Goal: Entertainment & Leisure: Consume media (video, audio)

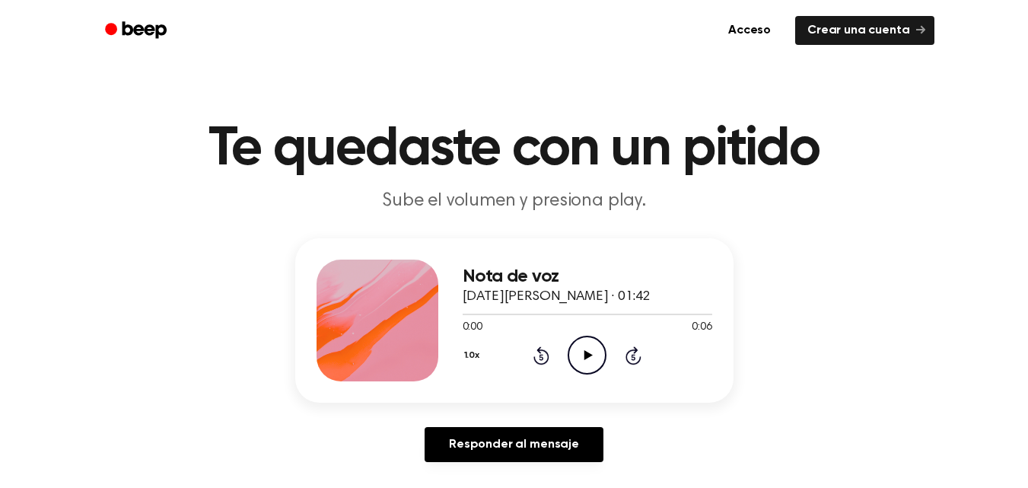
click at [580, 369] on icon "Play Audio" at bounding box center [587, 355] width 39 height 39
click at [590, 355] on icon at bounding box center [589, 355] width 8 height 10
click at [577, 346] on icon "Play Audio" at bounding box center [587, 355] width 39 height 39
click at [581, 355] on icon "Play Audio" at bounding box center [587, 355] width 39 height 39
click at [582, 341] on icon "Play Audio" at bounding box center [587, 355] width 39 height 39
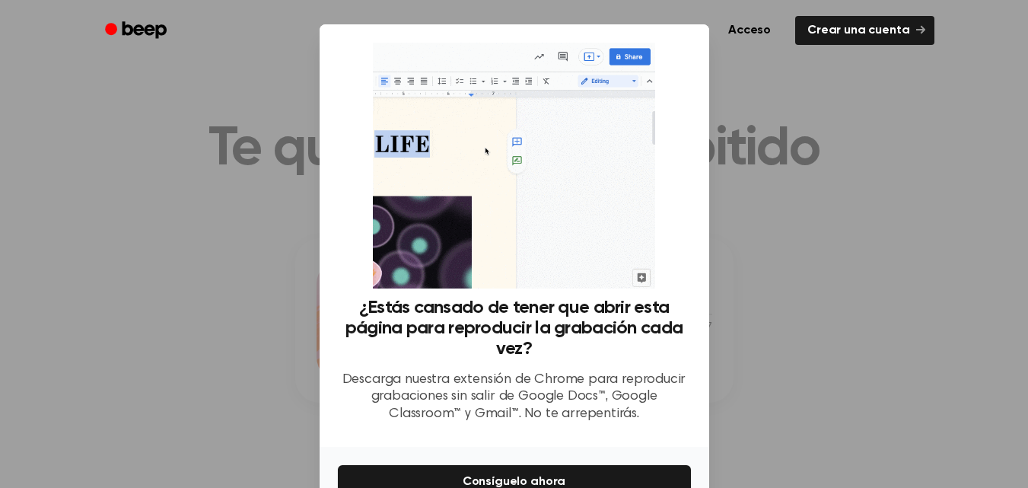
scroll to position [87, 0]
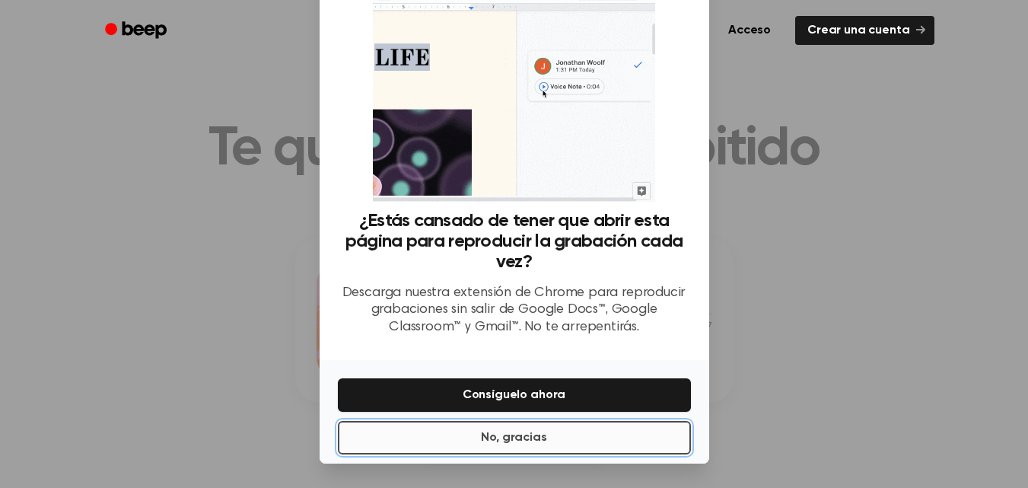
click at [531, 451] on button "No, gracias" at bounding box center [514, 437] width 353 height 33
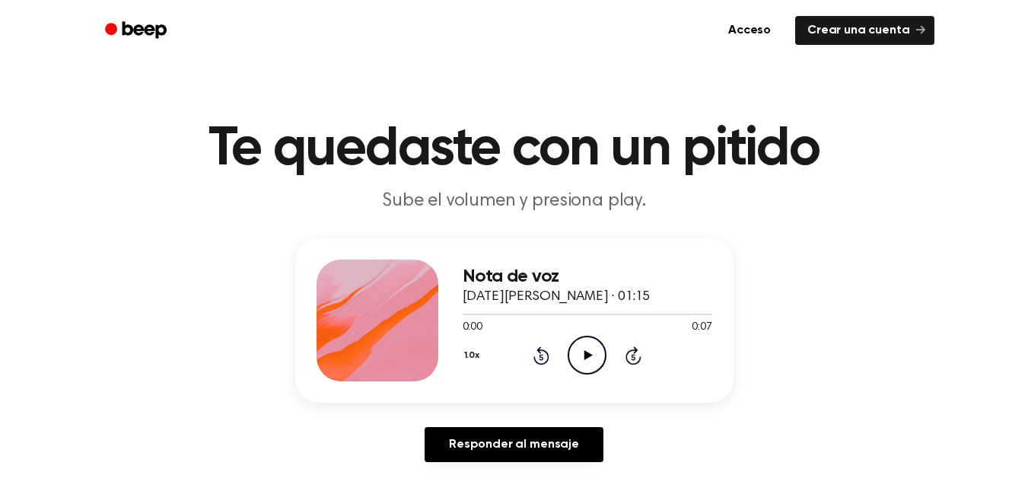
click at [588, 338] on icon "Play Audio" at bounding box center [587, 355] width 39 height 39
click at [573, 340] on icon "Play Audio" at bounding box center [587, 355] width 39 height 39
click at [580, 347] on icon "Play Audio" at bounding box center [587, 355] width 39 height 39
click at [585, 372] on icon "Play Audio" at bounding box center [587, 355] width 39 height 39
click at [579, 346] on icon "Play Audio" at bounding box center [587, 355] width 39 height 39
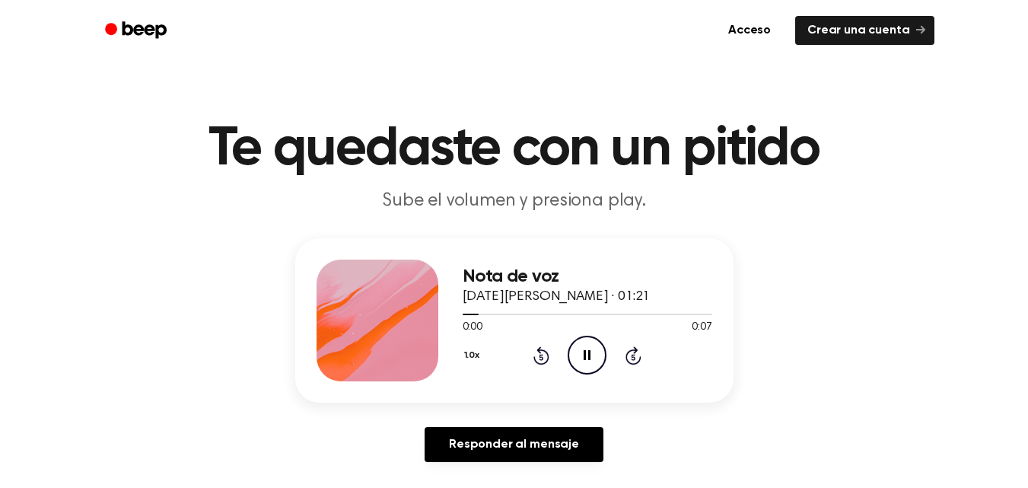
scroll to position [76, 0]
click at [582, 365] on icon "Play Audio" at bounding box center [587, 355] width 39 height 39
click at [600, 359] on icon "Play Audio" at bounding box center [587, 355] width 39 height 39
click at [575, 336] on icon "Play Audio" at bounding box center [587, 355] width 39 height 39
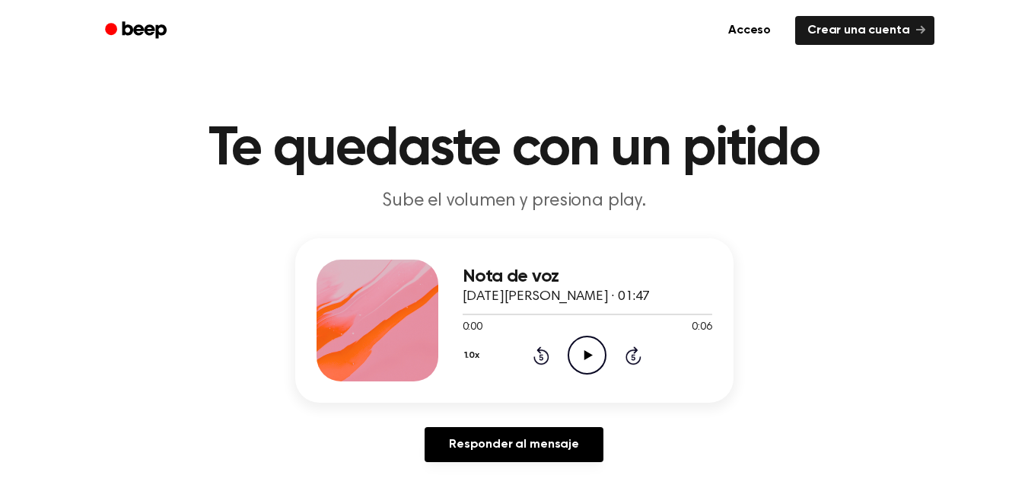
click at [575, 340] on icon "Play Audio" at bounding box center [587, 355] width 39 height 39
click at [568, 353] on div "1.0x Rewind 5 seconds Play Audio Skip 5 seconds" at bounding box center [588, 355] width 250 height 39
click at [575, 355] on icon "Play Audio" at bounding box center [587, 355] width 39 height 39
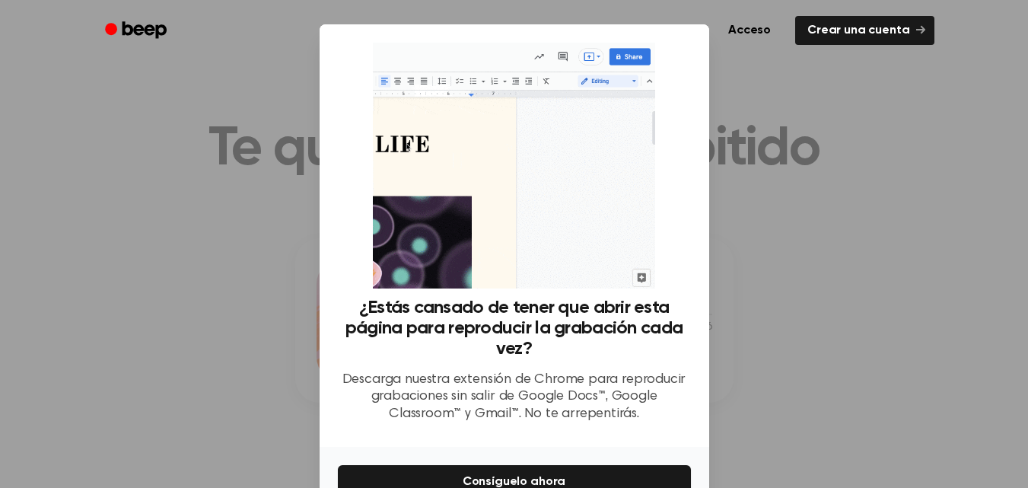
scroll to position [87, 0]
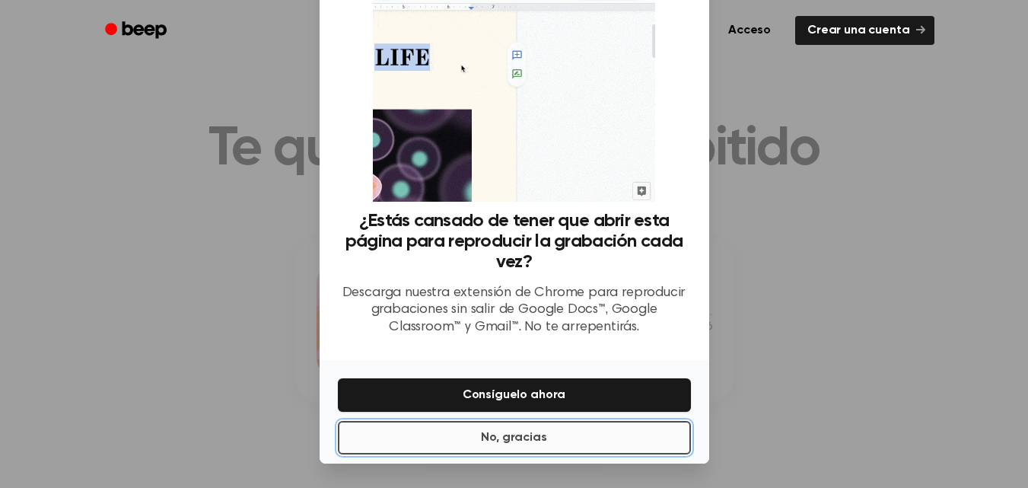
click at [528, 444] on font "No, gracias" at bounding box center [513, 438] width 65 height 12
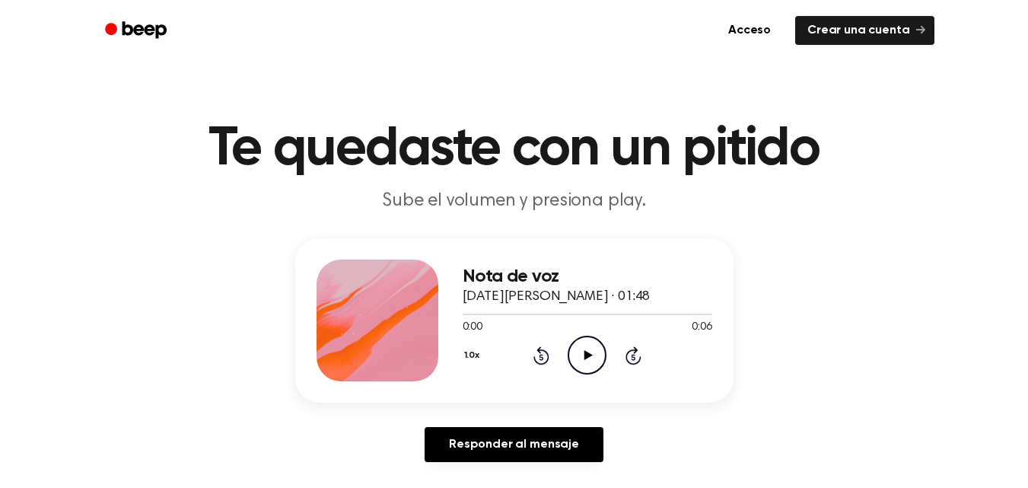
click at [588, 343] on icon "Play Audio" at bounding box center [587, 355] width 39 height 39
click at [605, 348] on circle at bounding box center [587, 354] width 37 height 37
drag, startPoint x: 585, startPoint y: 330, endPoint x: 597, endPoint y: 351, distance: 23.9
click at [585, 331] on div "0:00 0:06" at bounding box center [588, 328] width 250 height 16
click at [597, 351] on icon "Play Audio" at bounding box center [587, 355] width 39 height 39
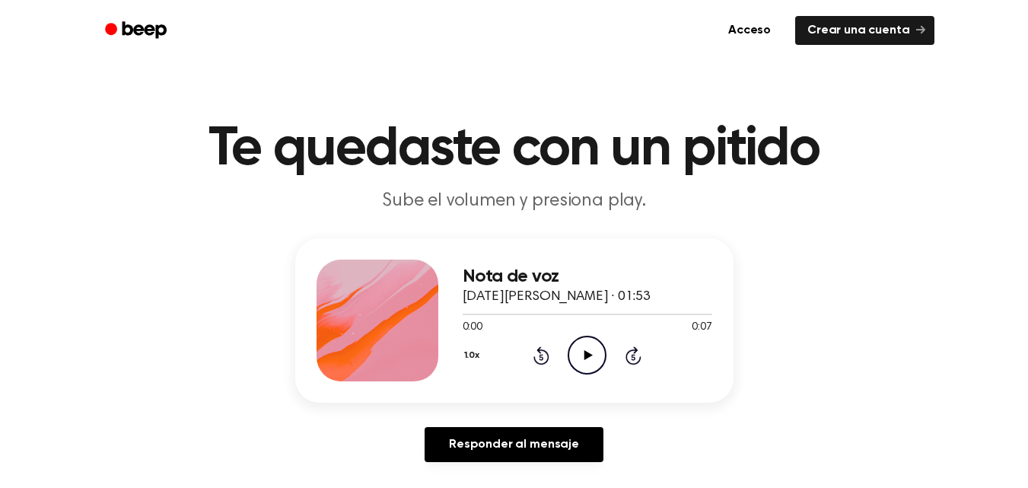
click at [586, 342] on icon "Play Audio" at bounding box center [587, 355] width 39 height 39
drag, startPoint x: 580, startPoint y: 344, endPoint x: 502, endPoint y: 249, distance: 123.3
click at [579, 344] on icon "Play Audio" at bounding box center [587, 355] width 39 height 39
click at [587, 350] on icon "Play Audio" at bounding box center [587, 355] width 39 height 39
click at [582, 359] on icon "Play Audio" at bounding box center [587, 355] width 39 height 39
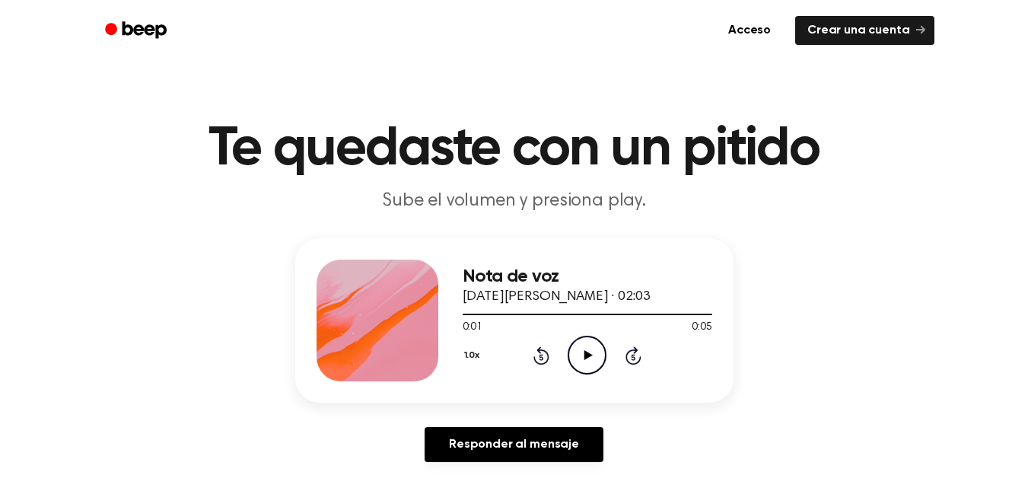
click at [588, 349] on icon "Play Audio" at bounding box center [587, 355] width 39 height 39
click at [585, 346] on icon "Play Audio" at bounding box center [587, 355] width 39 height 39
click at [591, 348] on icon "Play Audio" at bounding box center [587, 355] width 39 height 39
click at [590, 343] on icon "Play Audio" at bounding box center [587, 355] width 39 height 39
click at [585, 362] on icon "Play Audio" at bounding box center [587, 355] width 39 height 39
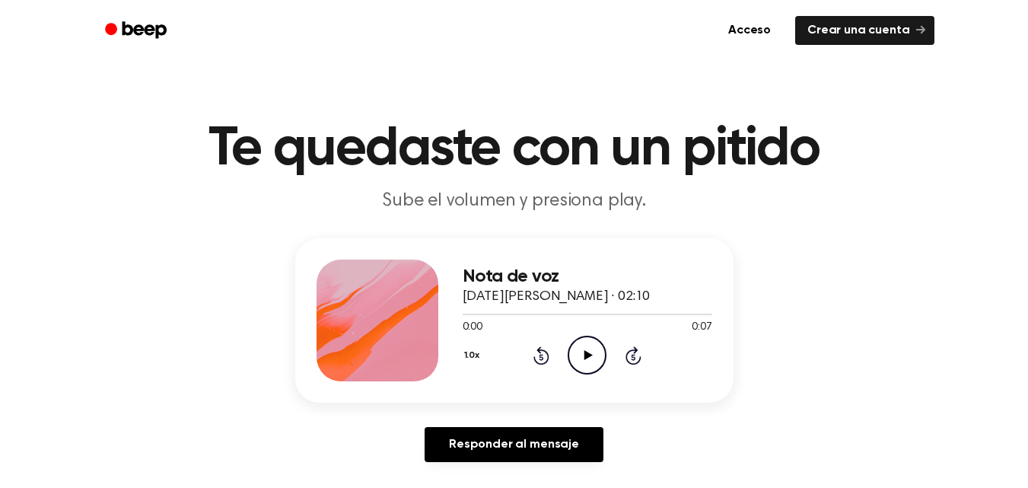
click at [575, 354] on icon "Play Audio" at bounding box center [587, 355] width 39 height 39
click at [589, 362] on icon "Play Audio" at bounding box center [587, 355] width 39 height 39
click at [599, 349] on icon "Play Audio" at bounding box center [587, 355] width 39 height 39
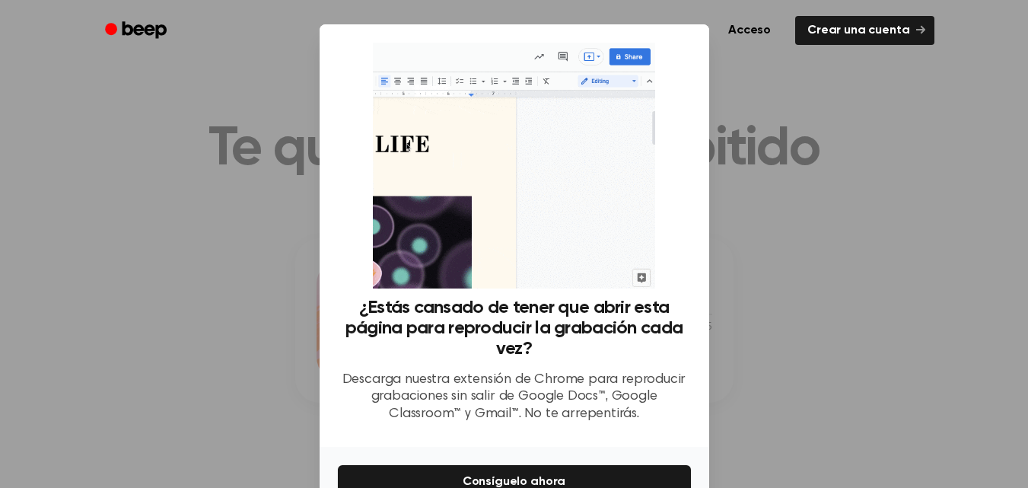
scroll to position [87, 0]
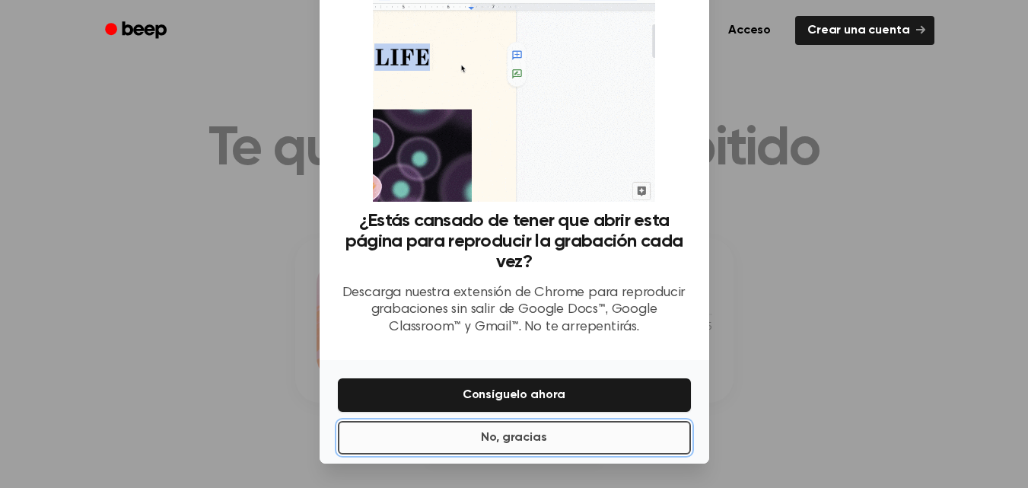
click at [559, 444] on button "No, gracias" at bounding box center [514, 437] width 353 height 33
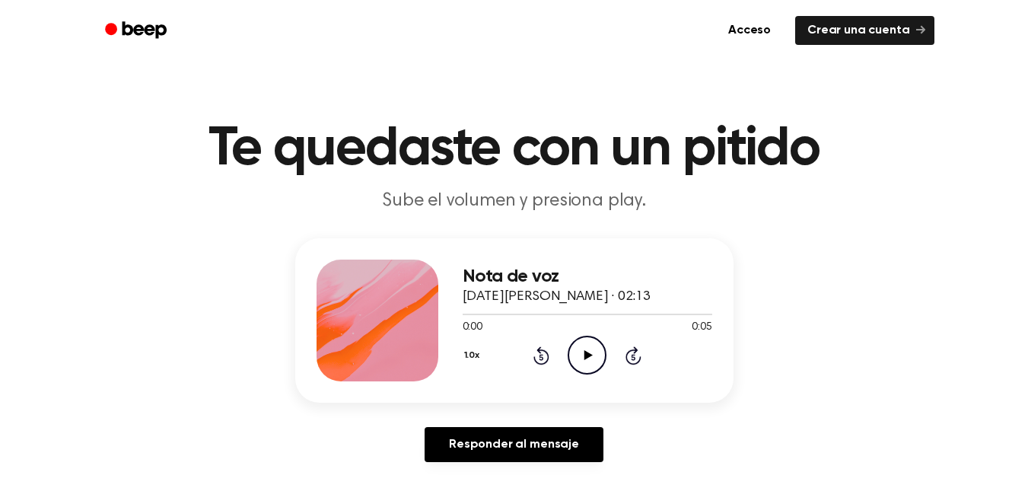
click at [582, 360] on icon "Play Audio" at bounding box center [587, 355] width 39 height 39
click at [574, 354] on icon "Play Audio" at bounding box center [587, 355] width 39 height 39
click at [587, 357] on icon at bounding box center [589, 355] width 8 height 10
click at [569, 350] on circle at bounding box center [587, 354] width 37 height 37
click at [575, 353] on icon "Play Audio" at bounding box center [587, 355] width 39 height 39
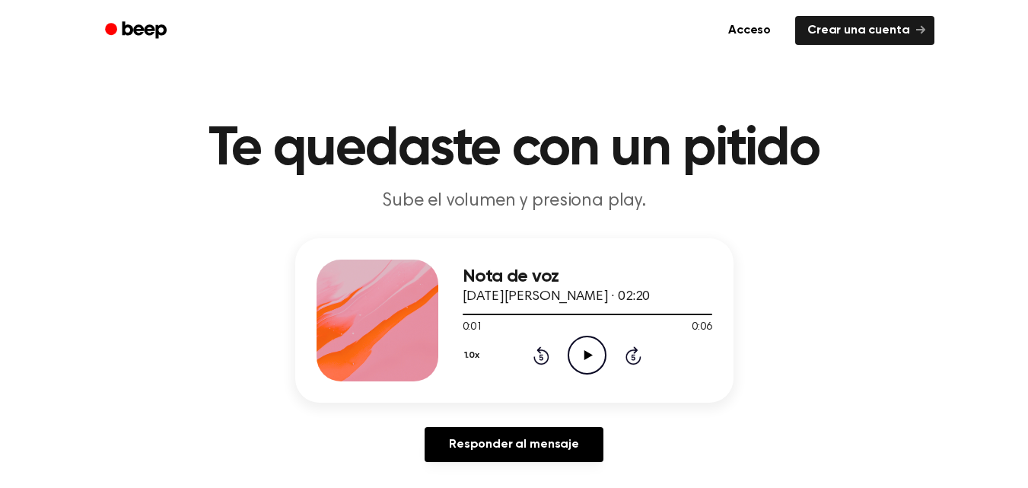
click at [581, 355] on icon "Play Audio" at bounding box center [587, 355] width 39 height 39
click at [576, 351] on icon "Play Audio" at bounding box center [587, 355] width 39 height 39
click at [585, 364] on icon "Play Audio" at bounding box center [587, 355] width 39 height 39
click at [590, 358] on icon "Play Audio" at bounding box center [587, 355] width 39 height 39
click at [603, 361] on icon "Play Audio" at bounding box center [587, 355] width 39 height 39
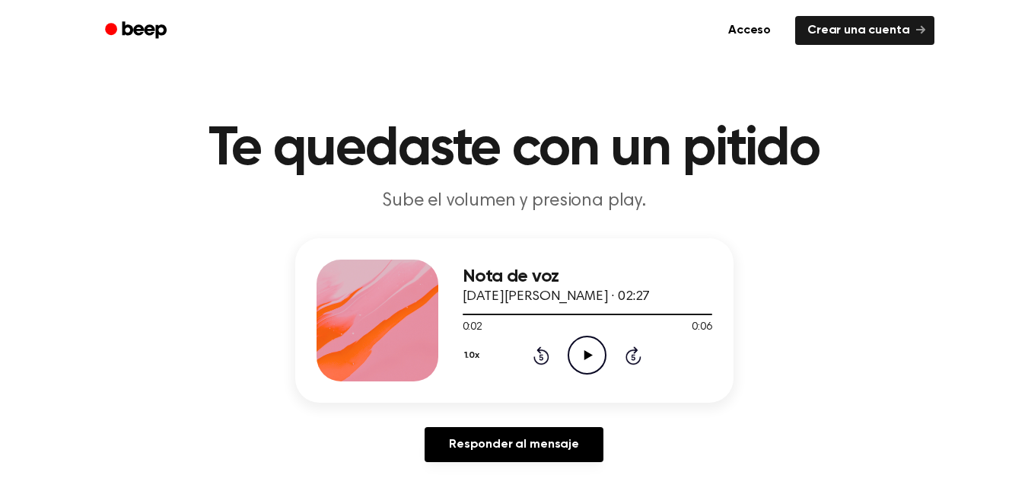
click at [588, 371] on icon "Play Audio" at bounding box center [587, 355] width 39 height 39
click at [592, 361] on icon "Play Audio" at bounding box center [587, 355] width 39 height 39
click at [583, 362] on icon "Play Audio" at bounding box center [587, 355] width 39 height 39
click at [582, 350] on icon "Play Audio" at bounding box center [587, 355] width 39 height 39
click at [585, 364] on icon "Play Audio" at bounding box center [587, 355] width 39 height 39
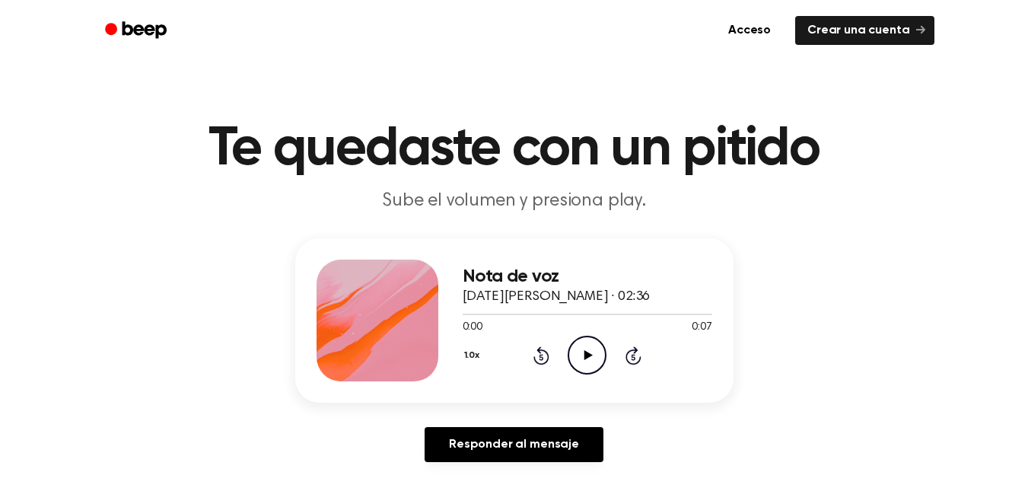
click at [579, 344] on icon "Play Audio" at bounding box center [587, 355] width 39 height 39
click at [579, 347] on icon "Play Audio" at bounding box center [587, 355] width 39 height 39
click at [577, 338] on icon "Play Audio" at bounding box center [587, 355] width 39 height 39
